Goal: Transaction & Acquisition: Obtain resource

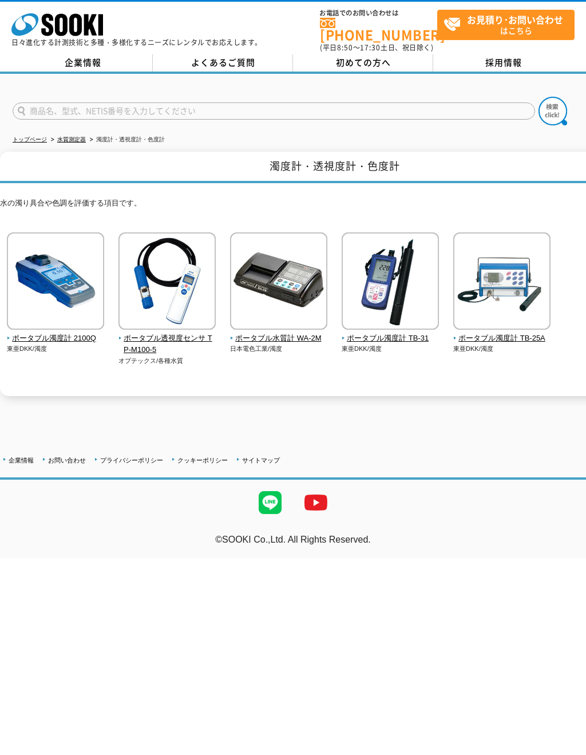
click at [281, 155] on h1 "濁度計・透視度計・色度計" at bounding box center [334, 167] width 669 height 31
click at [203, 419] on div at bounding box center [334, 432] width 669 height 27
click at [511, 288] on img at bounding box center [501, 282] width 97 height 100
click at [495, 289] on img at bounding box center [501, 282] width 97 height 100
click at [399, 289] on img at bounding box center [390, 282] width 97 height 100
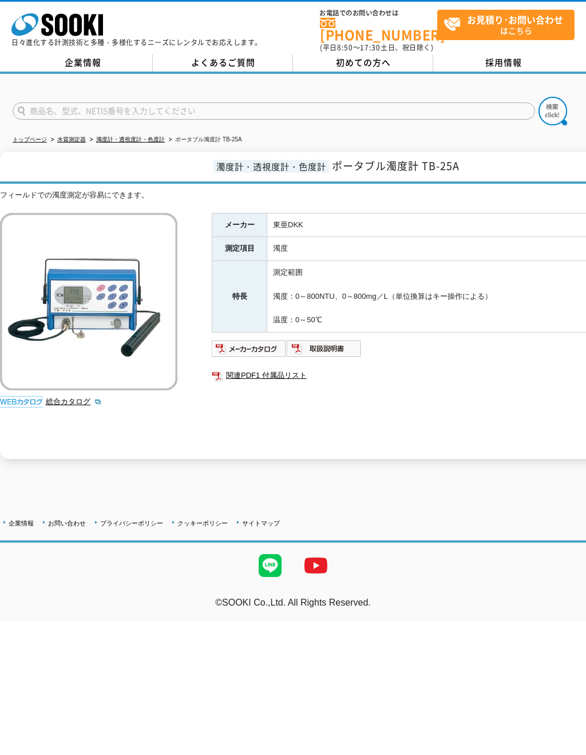
click at [468, 19] on strong "お見積り･お問い合わせ" at bounding box center [515, 20] width 96 height 14
click at [256, 340] on img at bounding box center [249, 348] width 75 height 18
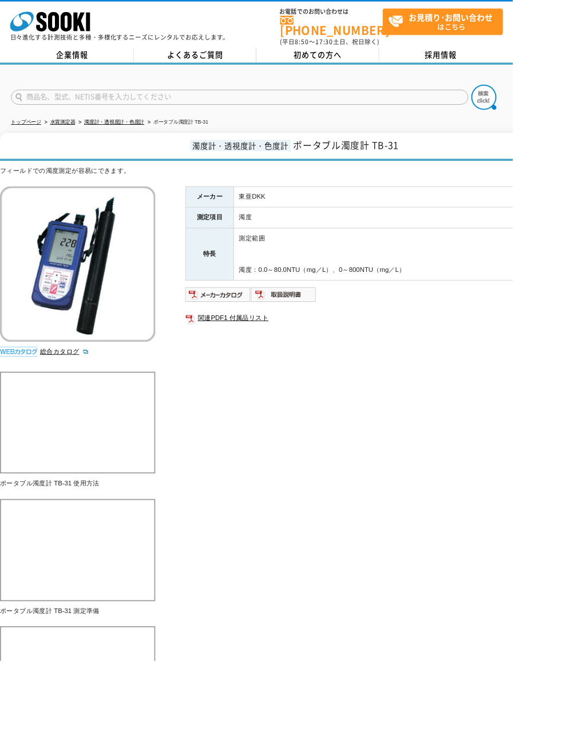
click at [249, 327] on img at bounding box center [249, 336] width 75 height 18
